Goal: Task Accomplishment & Management: Use online tool/utility

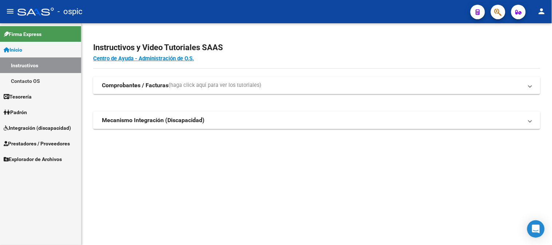
click at [32, 124] on span "Integración (discapacidad)" at bounding box center [37, 128] width 67 height 8
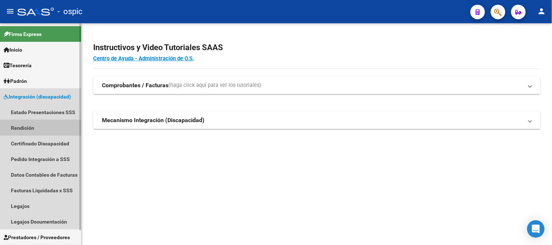
click at [32, 124] on link "Rendición" at bounding box center [40, 128] width 81 height 16
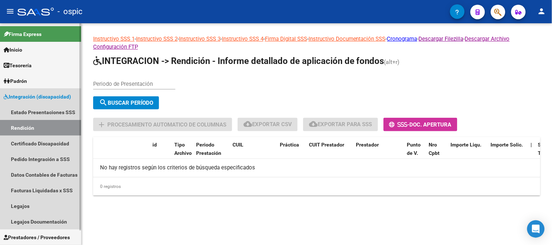
click at [32, 95] on span "Integración (discapacidad)" at bounding box center [37, 97] width 67 height 8
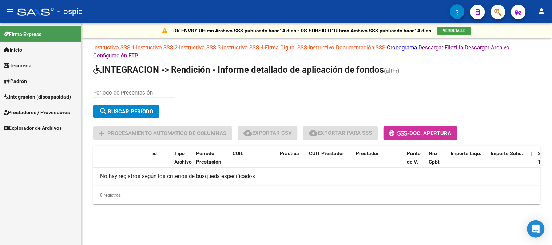
click at [27, 110] on span "Prestadores / Proveedores" at bounding box center [37, 113] width 66 height 8
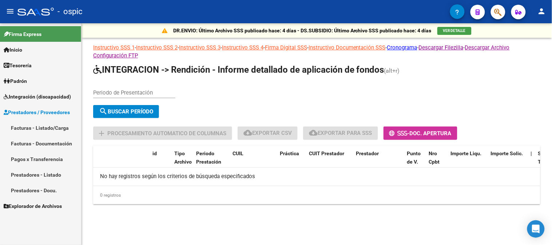
click at [48, 127] on link "Facturas - Listado/Carga" at bounding box center [40, 128] width 81 height 16
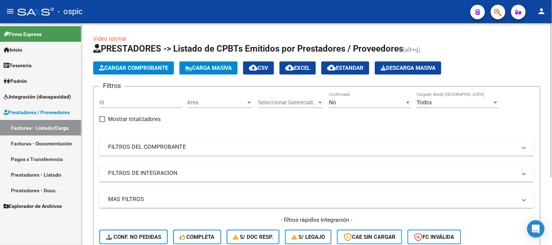
click at [157, 150] on mat-panel-title "FILTROS DEL COMPROBANTE" at bounding box center [312, 147] width 409 height 8
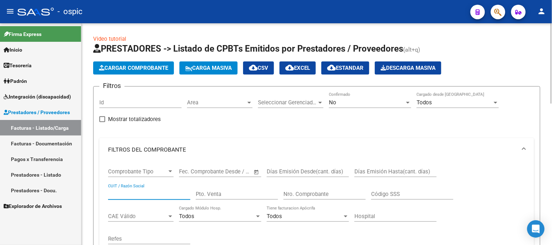
click at [129, 194] on input "CUIT / Razón Social" at bounding box center [149, 194] width 82 height 7
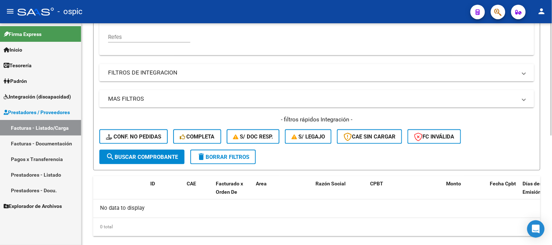
type input "[PERSON_NAME][US_STATE]"
click at [140, 155] on span "search Buscar Comprobante" at bounding box center [142, 157] width 72 height 7
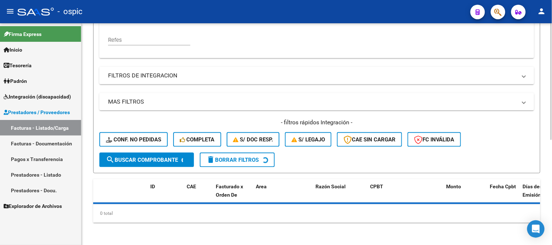
scroll to position [202, 0]
